Goal: Transaction & Acquisition: Purchase product/service

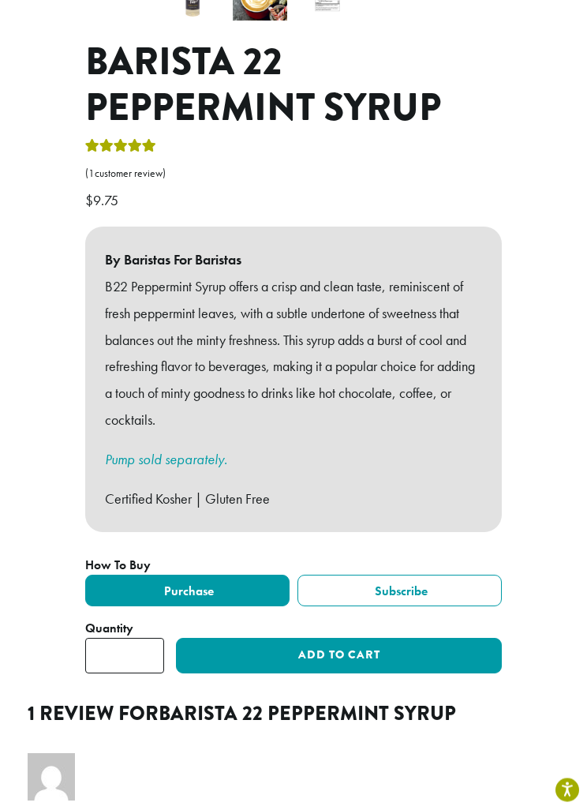
scroll to position [568, 0]
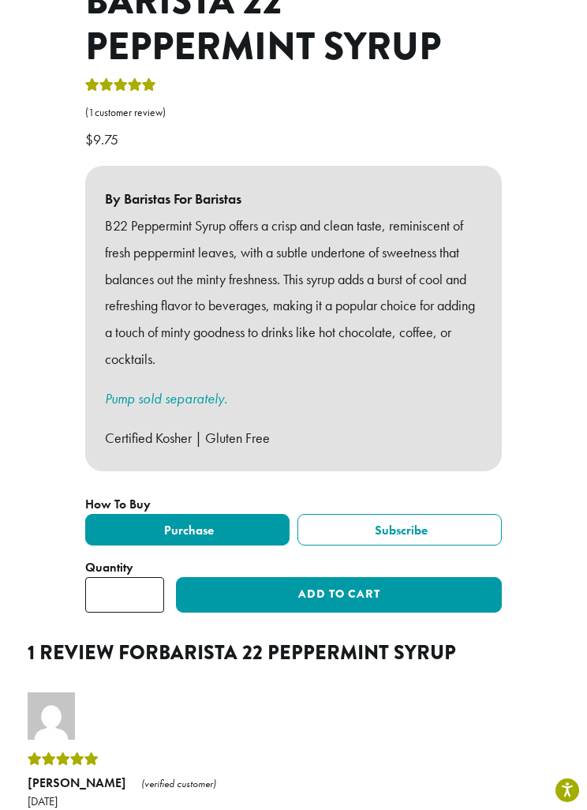
click at [455, 577] on button "Add to cart" at bounding box center [339, 595] width 326 height 36
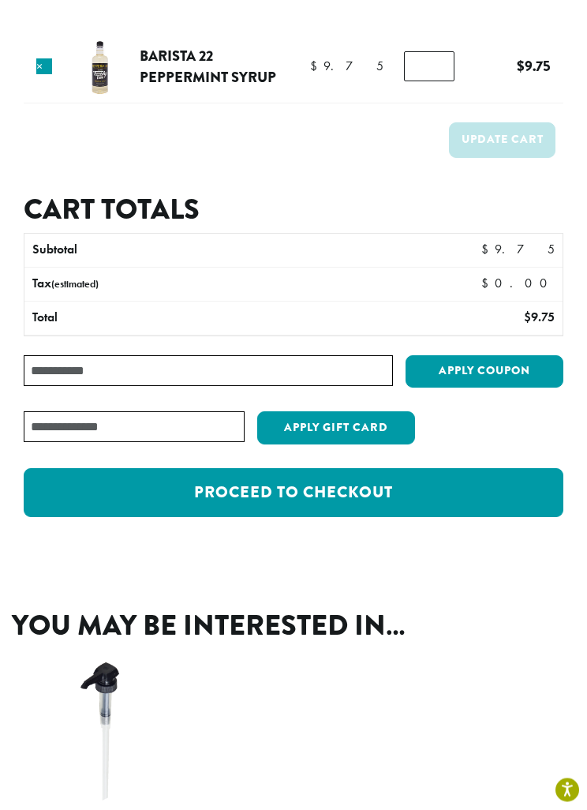
scroll to position [177, 0]
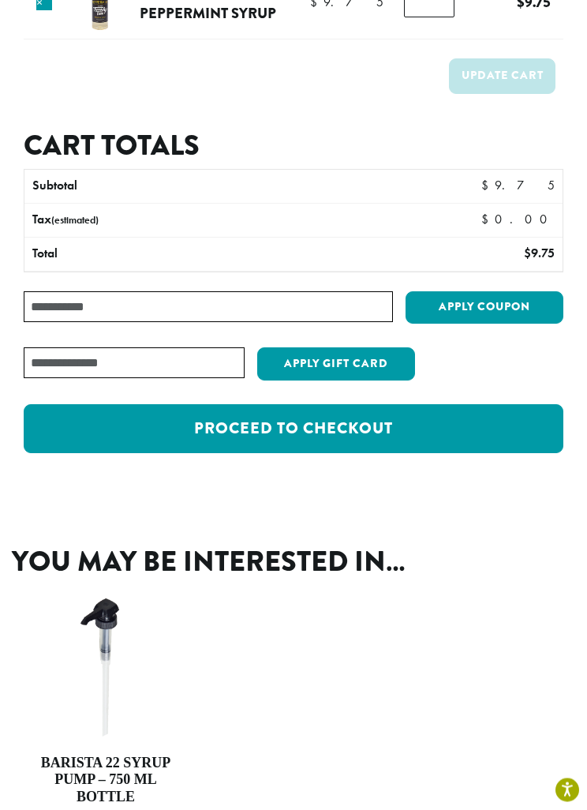
click at [492, 444] on link "Proceed to checkout" at bounding box center [294, 429] width 540 height 49
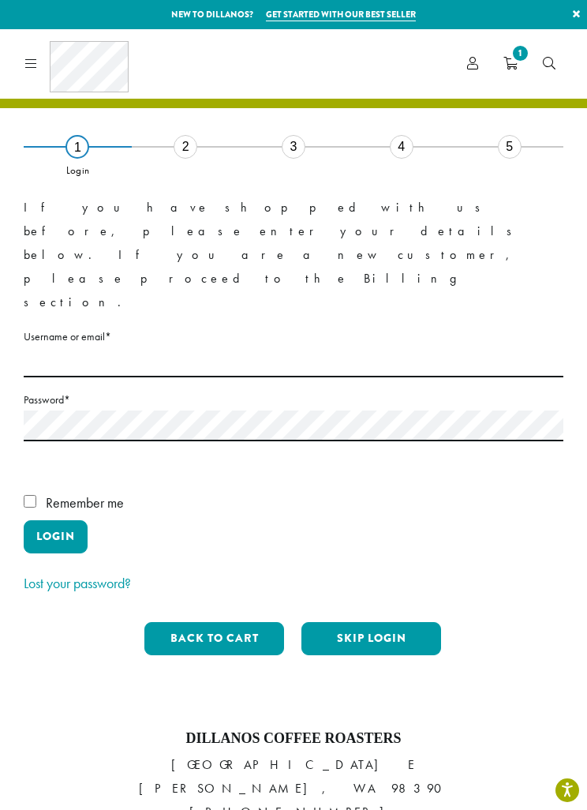
click at [395, 622] on button "Skip Login" at bounding box center [372, 638] width 140 height 33
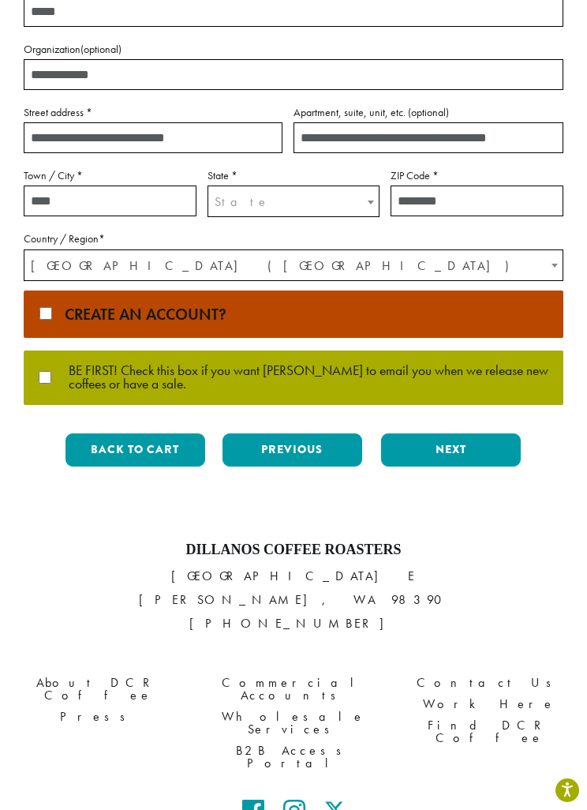
click at [481, 455] on button "Next" at bounding box center [451, 449] width 140 height 33
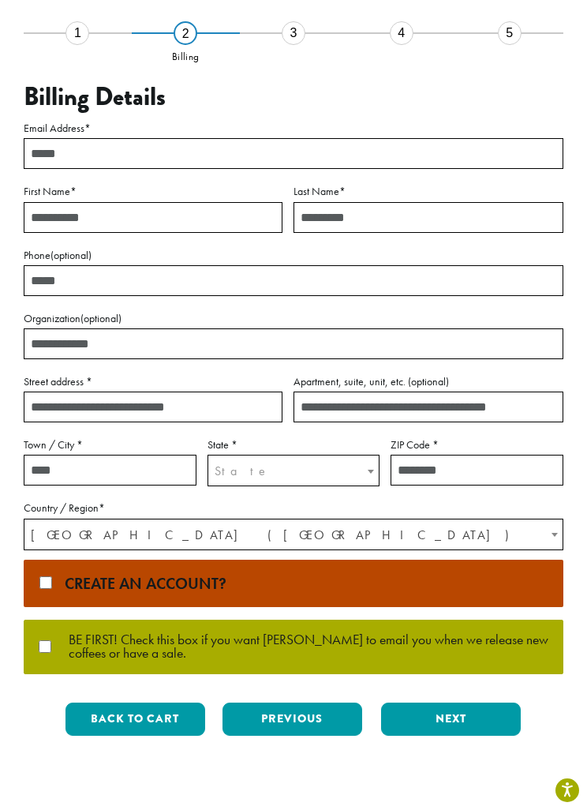
scroll to position [25, 0]
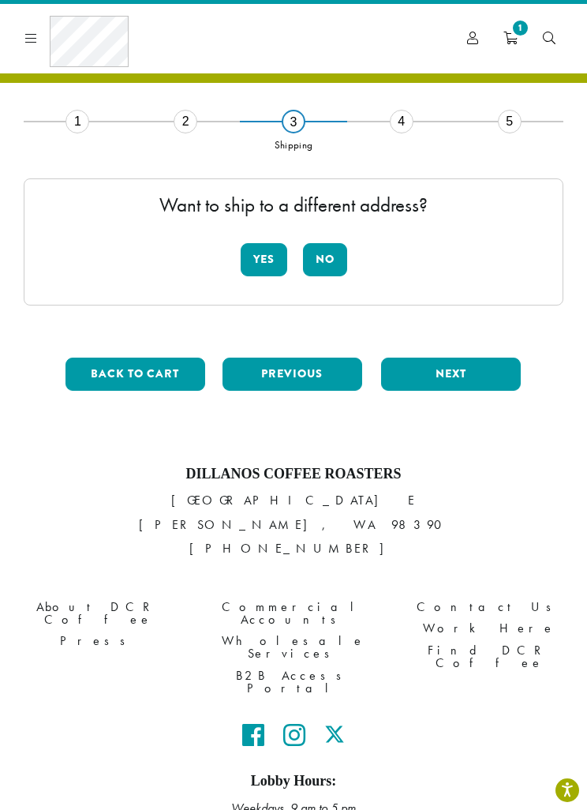
click at [337, 269] on button "No" at bounding box center [325, 259] width 44 height 33
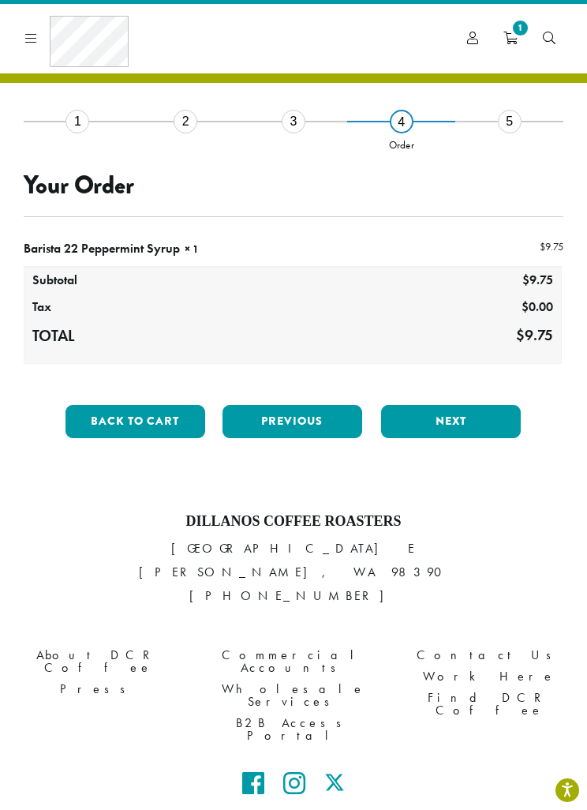
click at [502, 418] on button "Next" at bounding box center [451, 421] width 140 height 33
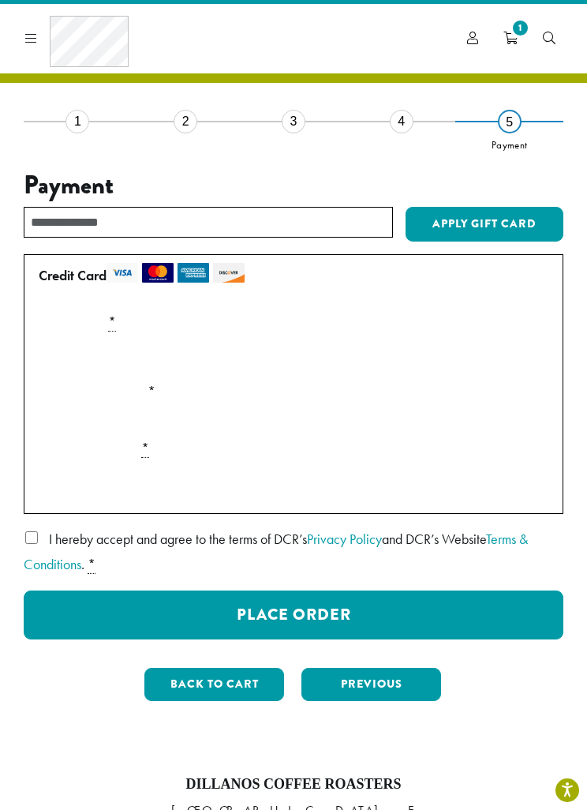
click at [189, 688] on button "Back to cart" at bounding box center [214, 684] width 140 height 33
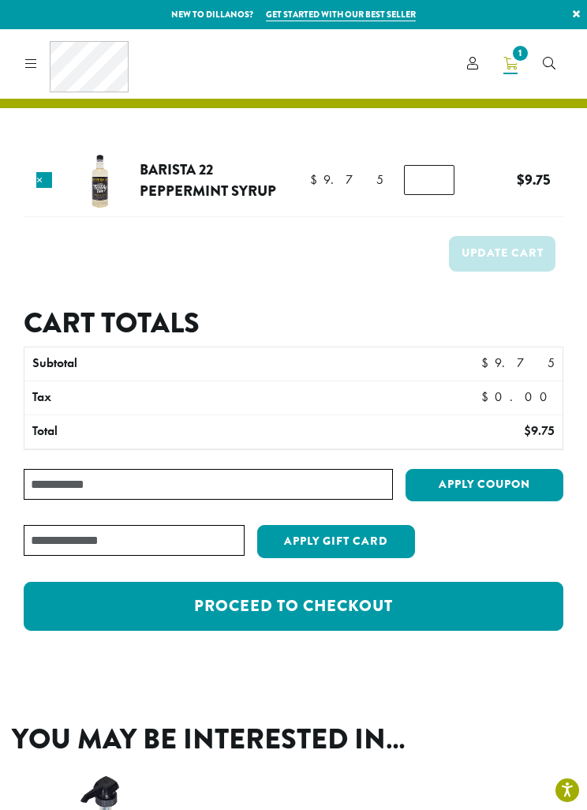
click at [43, 77] on div "Coffee All Coffees Best Sellers Blends Single Origins Dillanos Limited Organic …" at bounding box center [74, 63] width 110 height 51
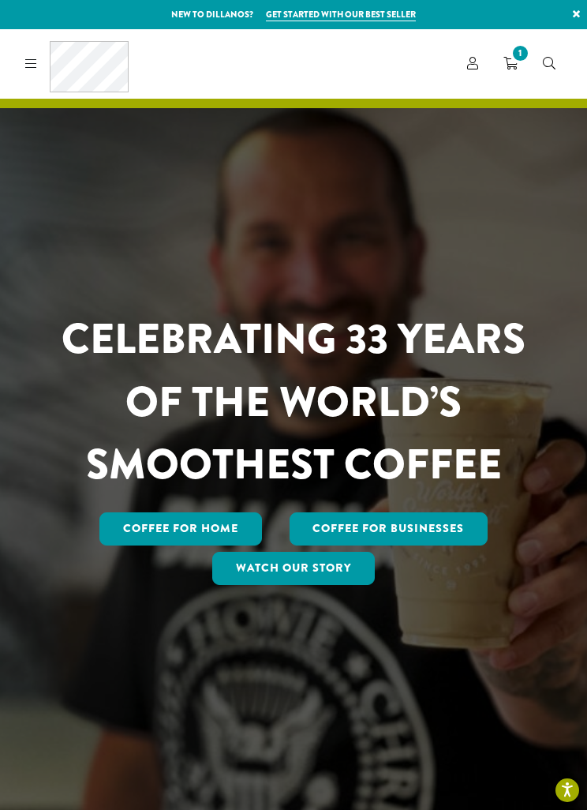
click at [23, 58] on link at bounding box center [28, 63] width 18 height 17
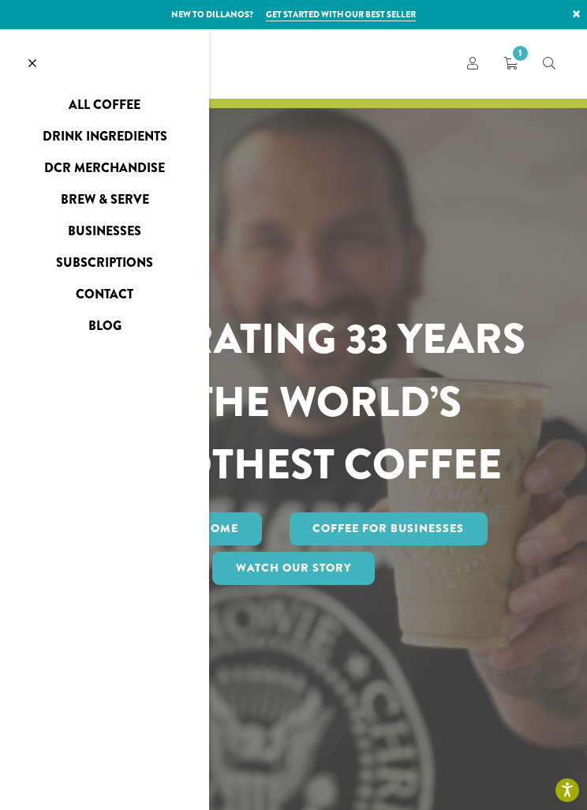
click at [163, 141] on link "Drink Ingredients" at bounding box center [104, 136] width 209 height 25
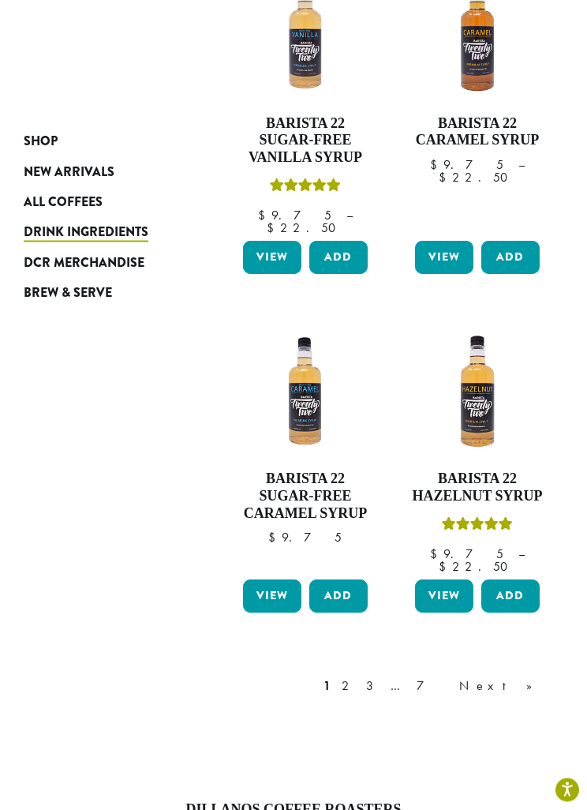
scroll to position [1617, 0]
click at [448, 677] on div "1 2 3 … 7 Next »" at bounding box center [435, 686] width 231 height 19
click at [358, 677] on link "2" at bounding box center [349, 686] width 20 height 19
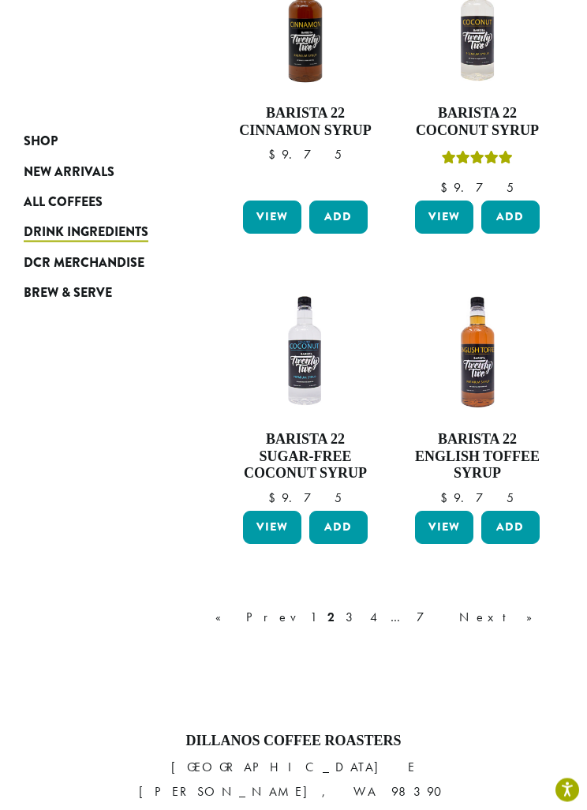
scroll to position [1648, 0]
click at [383, 608] on link "4" at bounding box center [375, 617] width 16 height 19
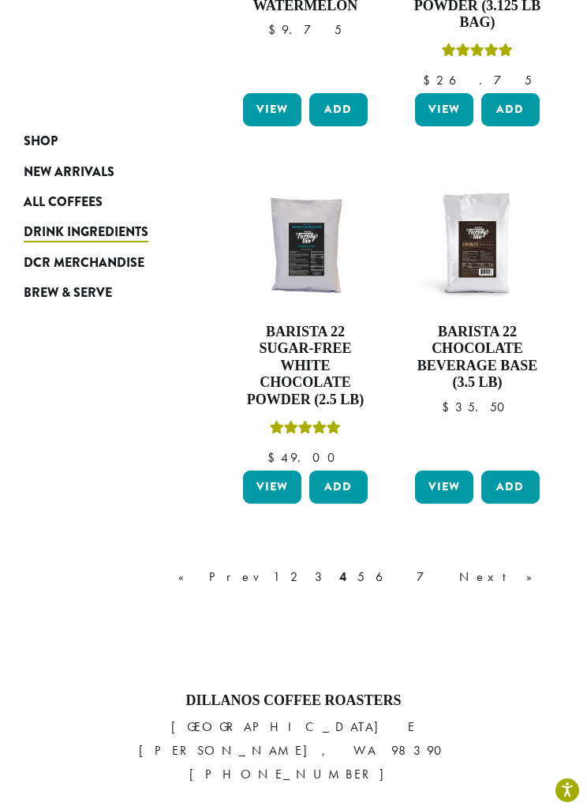
scroll to position [1772, 0]
